Goal: Information Seeking & Learning: Learn about a topic

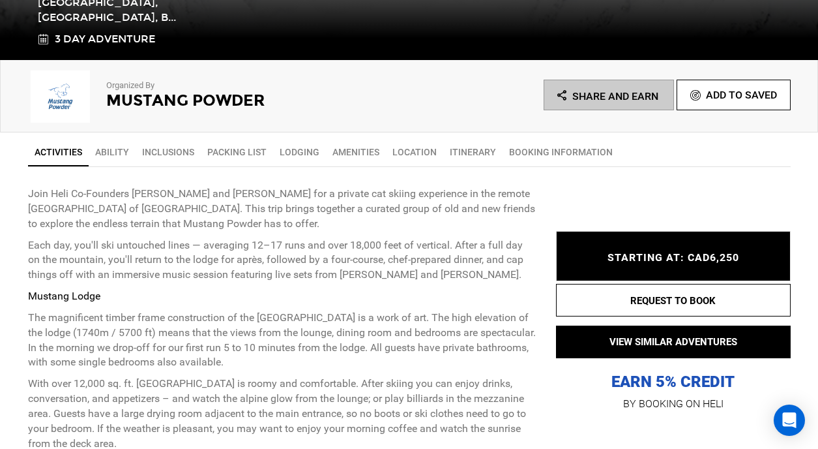
scroll to position [385, 0]
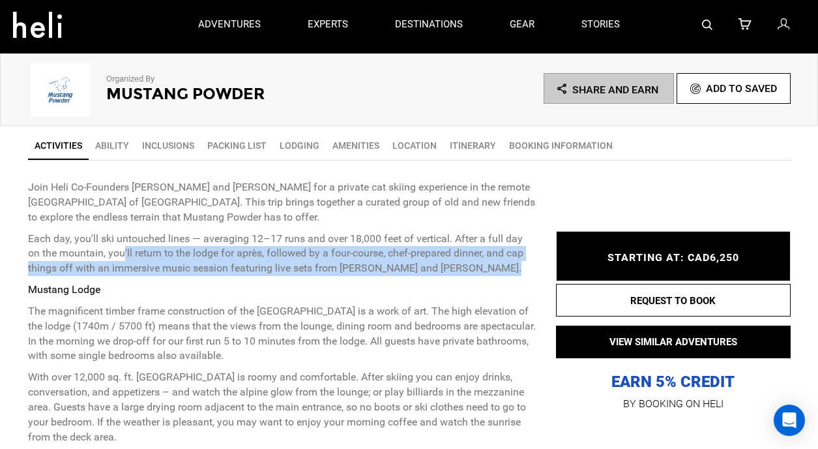
drag, startPoint x: 109, startPoint y: 256, endPoint x: 423, endPoint y: 280, distance: 315.2
click at [423, 280] on div "Join Heli Co-Founders [PERSON_NAME] and [PERSON_NAME] for a private cat skiing …" at bounding box center [282, 312] width 509 height 265
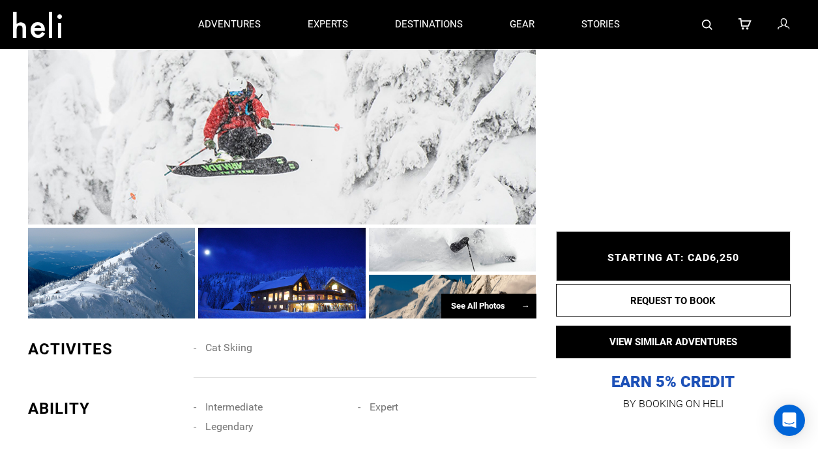
scroll to position [798, 0]
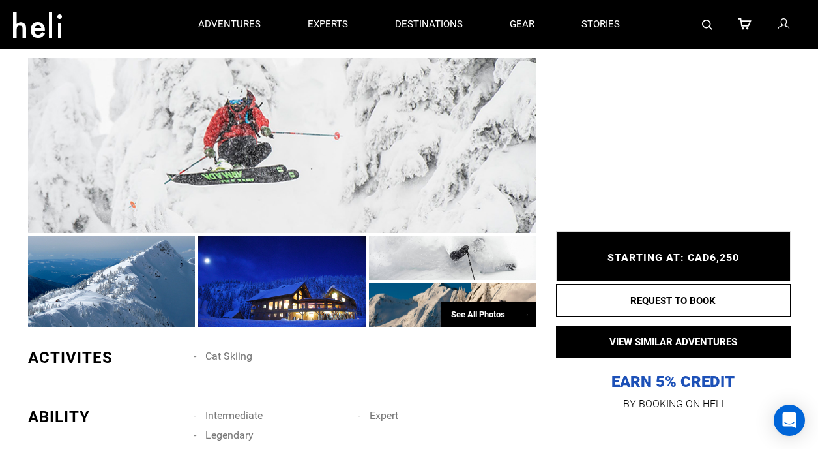
click at [168, 294] on div at bounding box center [112, 281] width 168 height 91
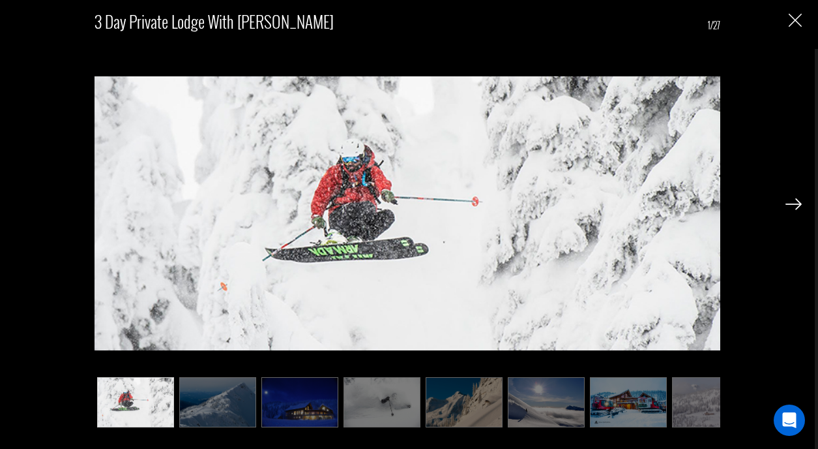
click at [793, 201] on img at bounding box center [794, 204] width 16 height 12
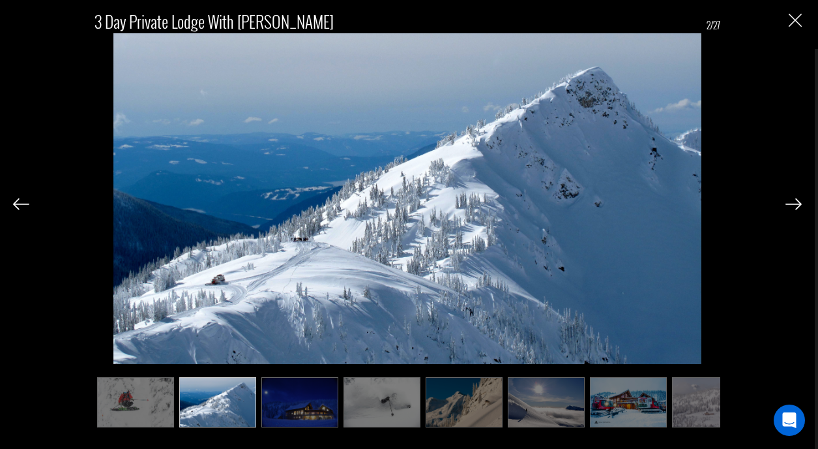
click at [793, 201] on img at bounding box center [794, 204] width 16 height 12
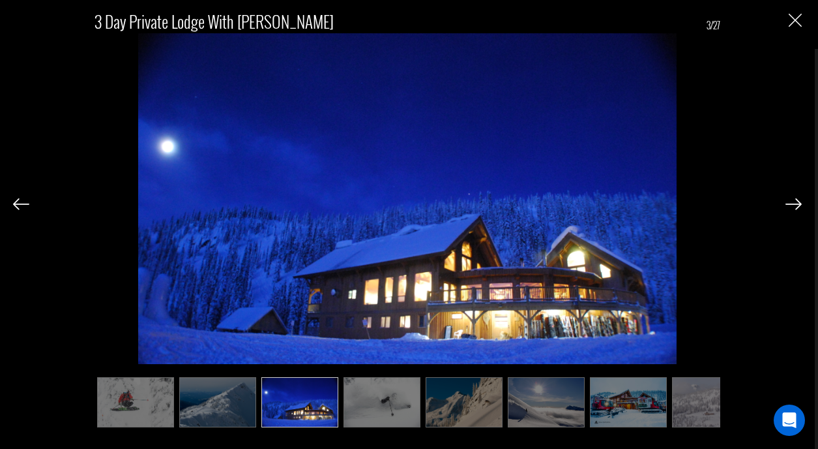
click at [793, 201] on img at bounding box center [794, 204] width 16 height 12
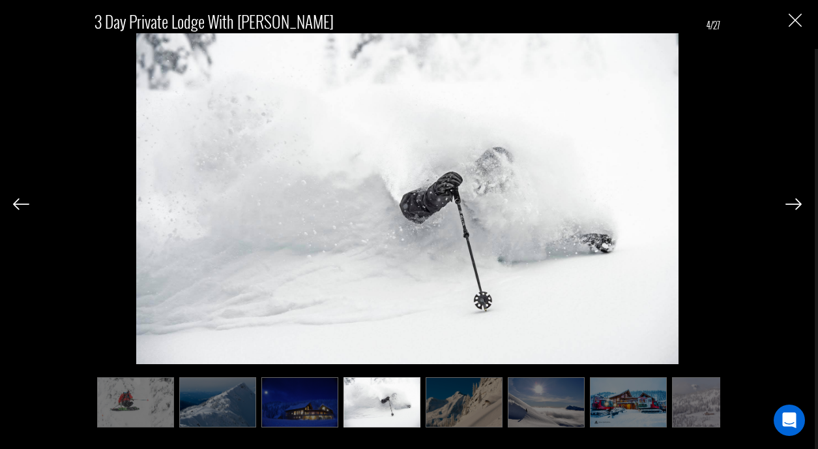
click at [793, 201] on img at bounding box center [794, 204] width 16 height 12
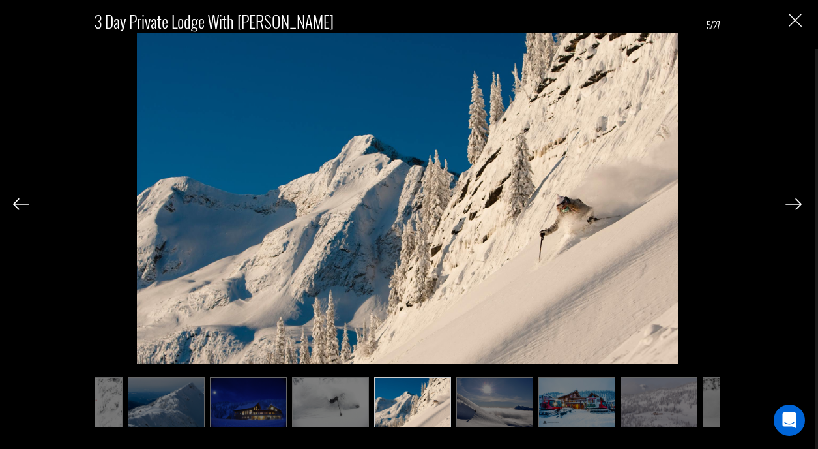
click at [793, 201] on img at bounding box center [794, 204] width 16 height 12
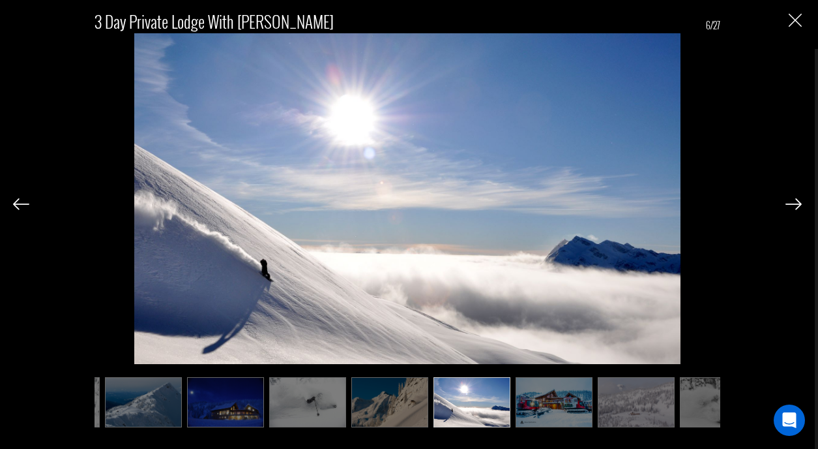
click at [793, 201] on img at bounding box center [794, 204] width 16 height 12
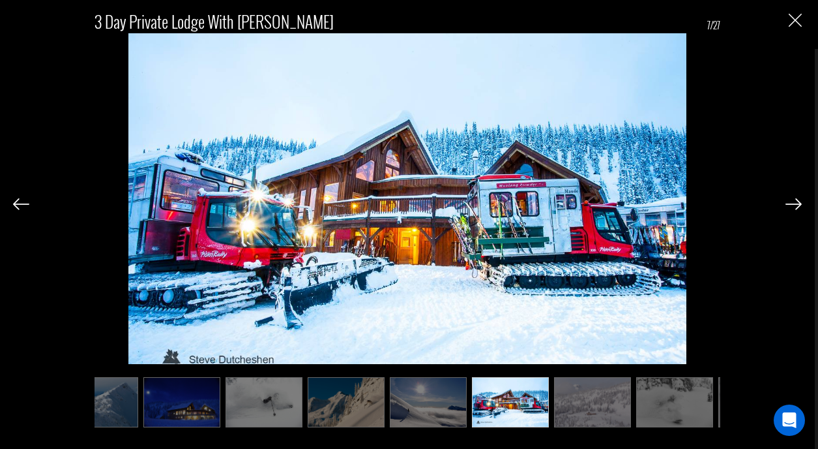
click at [793, 201] on img at bounding box center [794, 204] width 16 height 12
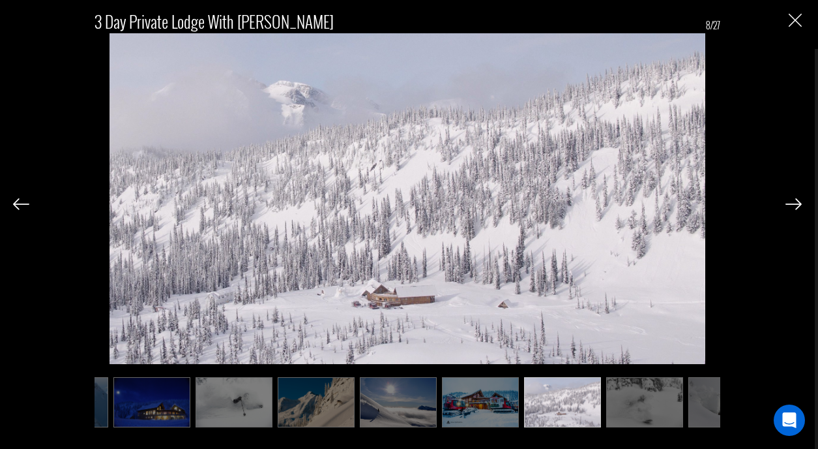
click at [793, 201] on img at bounding box center [794, 204] width 16 height 12
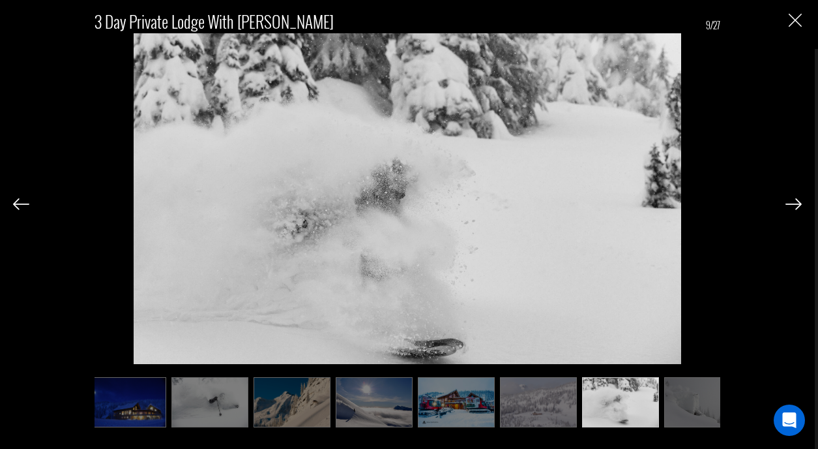
click at [793, 201] on img at bounding box center [794, 204] width 16 height 12
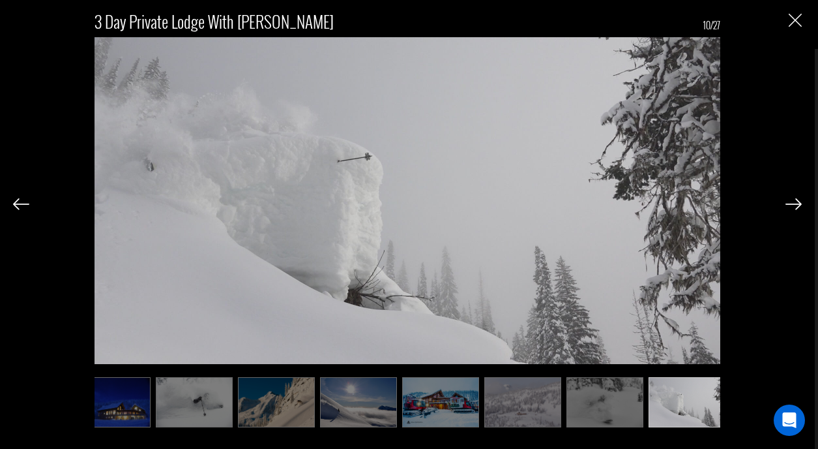
click at [793, 201] on img at bounding box center [794, 204] width 16 height 12
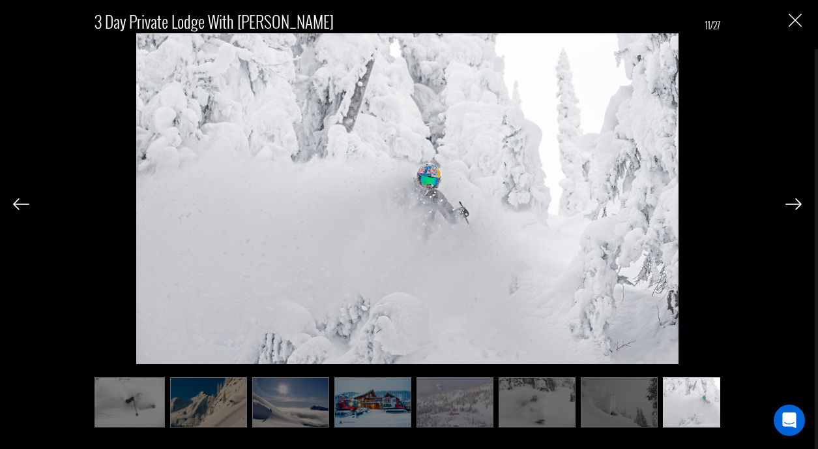
click at [795, 21] on img "Close" at bounding box center [795, 20] width 13 height 13
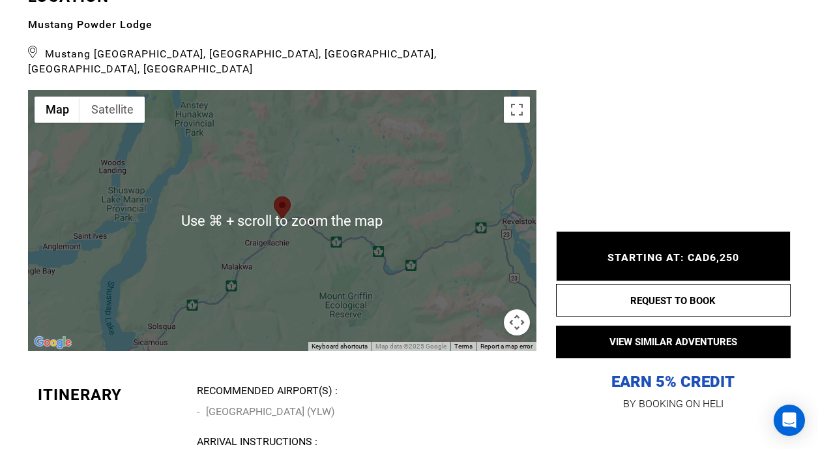
scroll to position [2844, 0]
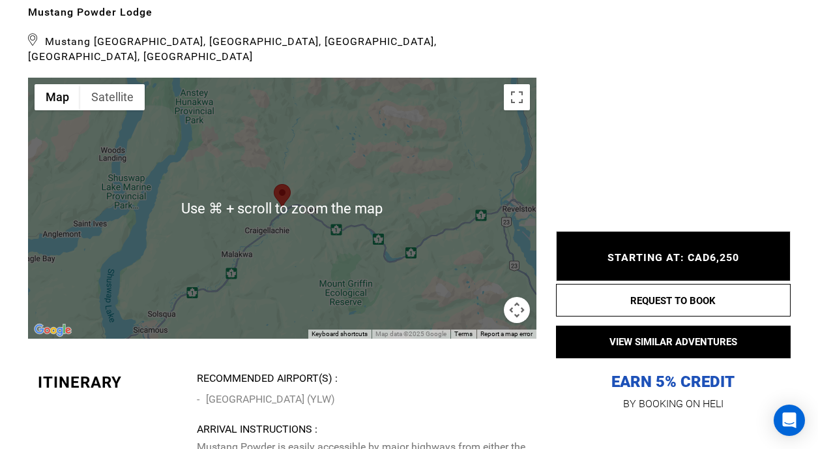
click at [344, 192] on div at bounding box center [282, 208] width 509 height 261
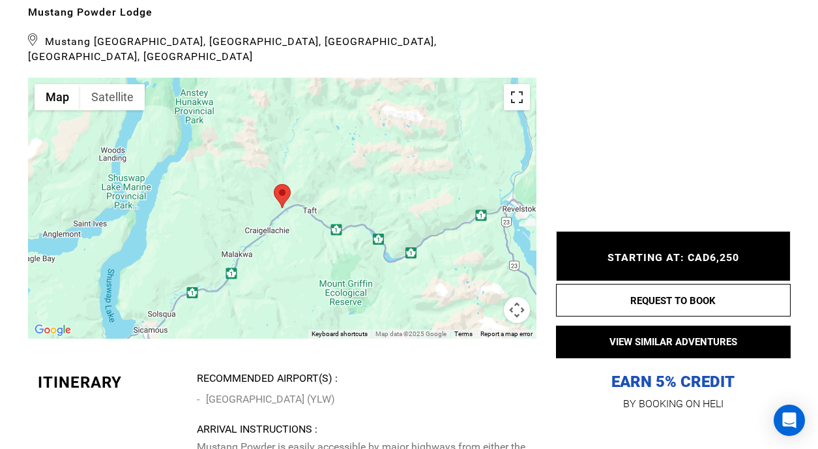
click at [524, 91] on button "Toggle fullscreen view" at bounding box center [517, 97] width 26 height 26
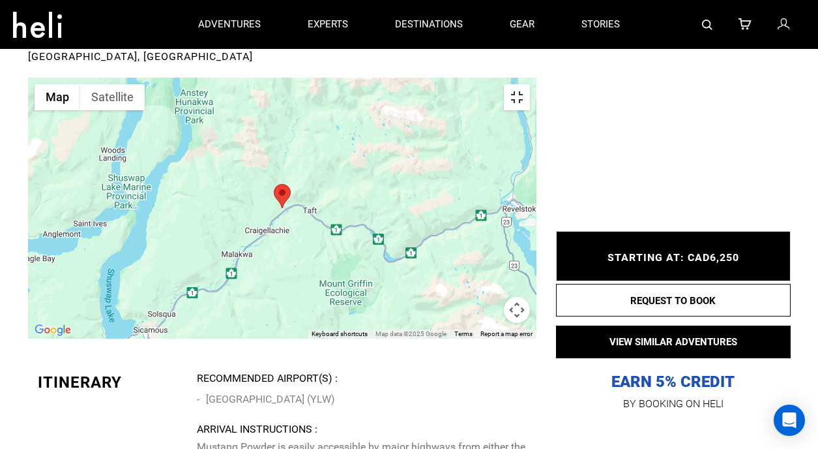
scroll to position [0, 0]
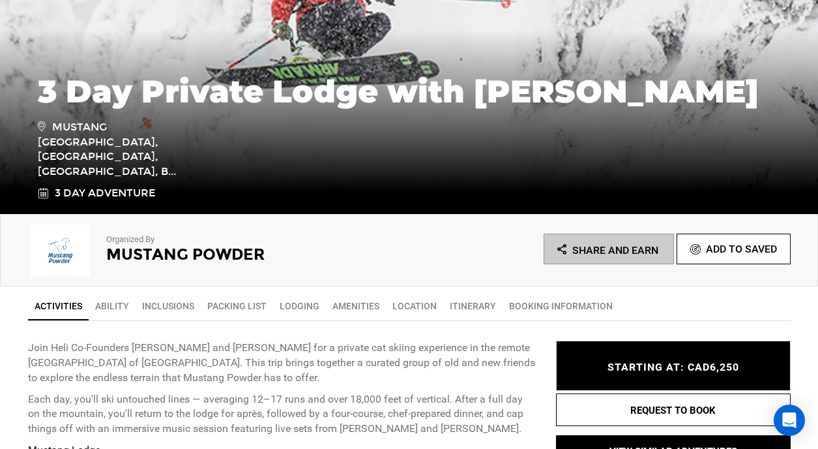
scroll to position [351, 0]
